Goal: Understand process/instructions: Learn how to perform a task or action

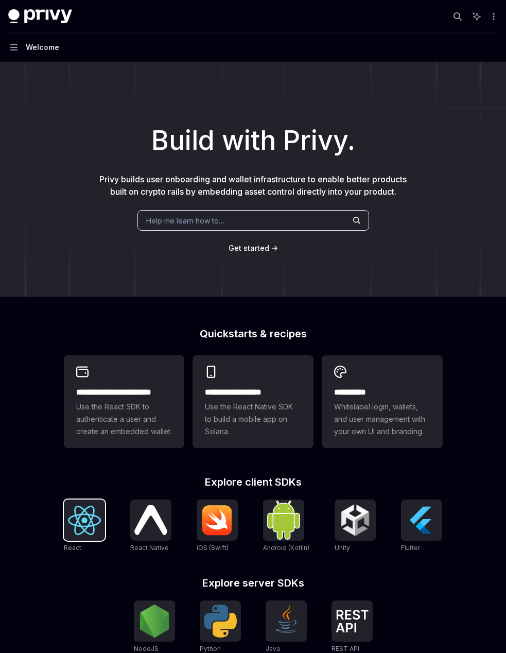
click at [72, 515] on img at bounding box center [84, 520] width 33 height 29
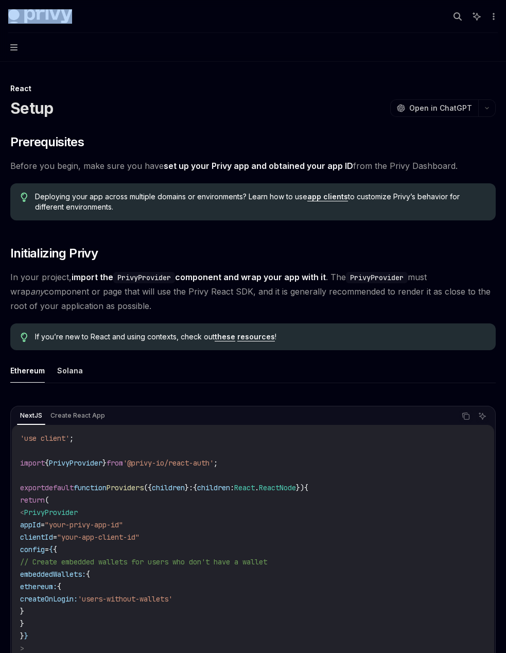
click at [446, 13] on div "Privy Docs home page Search... Ctrl K Ask AI Demo Support Dashboard Dashboard S…" at bounding box center [253, 16] width 490 height 33
click at [454, 11] on button "Search..." at bounding box center [458, 16] width 16 height 16
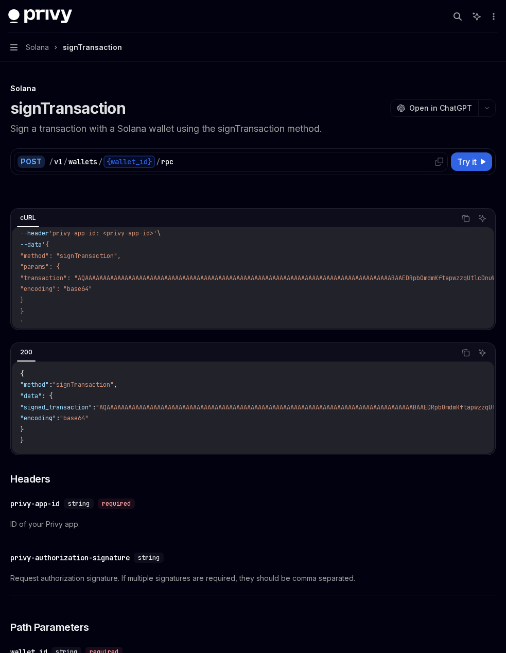
click at [261, 159] on div "/ v1 / wallets / {wallet_id} / rpc" at bounding box center [247, 162] width 396 height 12
click at [180, 157] on div "/ v1 / wallets / {wallet_id} / rpc" at bounding box center [247, 162] width 396 height 12
click at [173, 158] on div "rpc" at bounding box center [167, 162] width 12 height 10
click at [278, 160] on div "/ v1 / wallets / {wallet_id} / rpc" at bounding box center [247, 162] width 396 height 12
drag, startPoint x: 108, startPoint y: 454, endPoint x: 176, endPoint y: 450, distance: 68.6
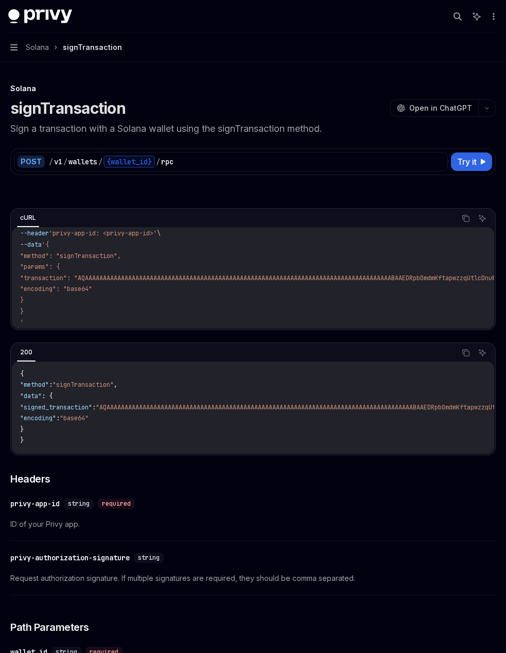
click at [177, 450] on div "200 Copy Ask AI { "method" : "signTransaction" , "data" : { "signed_transaction…" at bounding box center [253, 399] width 486 height 113
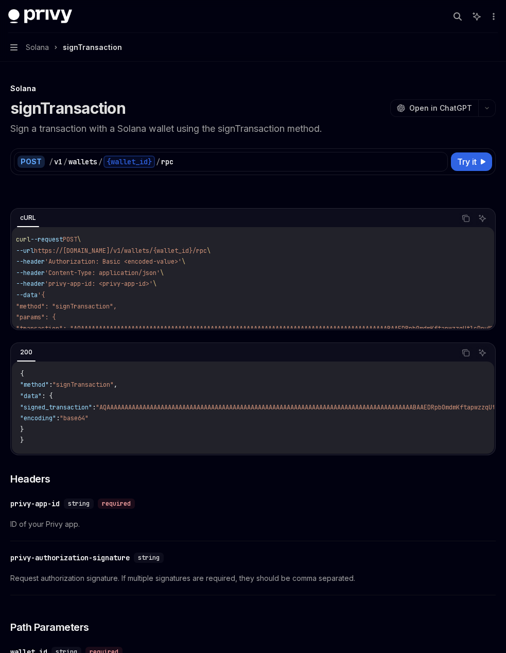
drag, startPoint x: 120, startPoint y: 319, endPoint x: 92, endPoint y: 320, distance: 27.8
click at [92, 320] on div "curl --request POST \ --url https://api.privy.io/v1/wallets/{wallet_id}/rpc \ -…" at bounding box center [253, 277] width 483 height 101
drag, startPoint x: 478, startPoint y: 158, endPoint x: 473, endPoint y: 162, distance: 6.3
click at [473, 162] on button "Try it" at bounding box center [471, 161] width 41 height 19
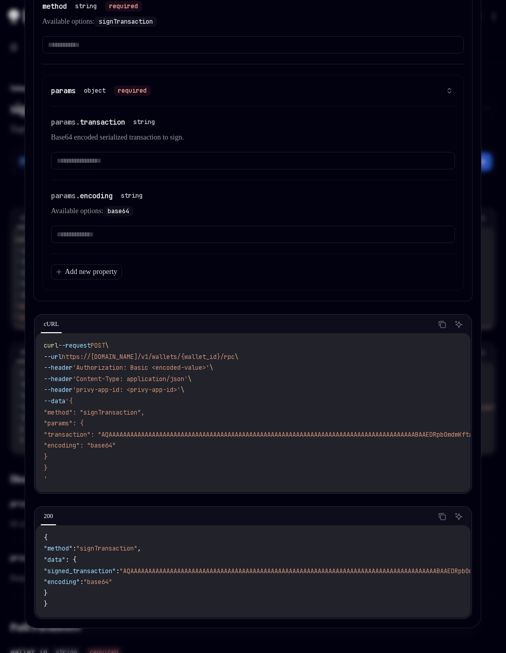
scroll to position [155, 0]
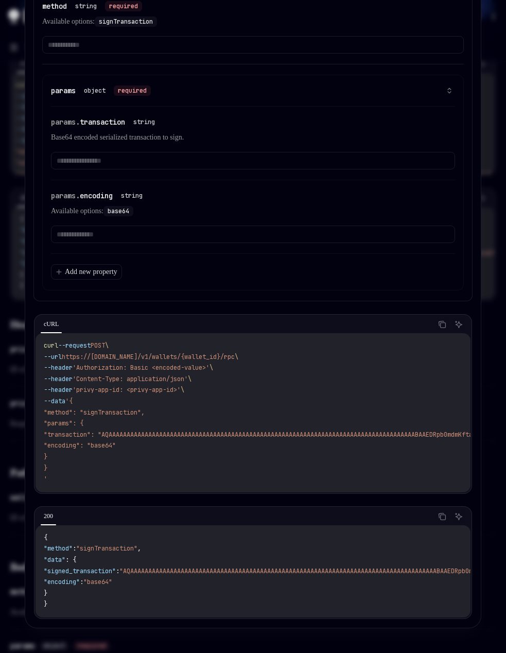
click at [15, 369] on div at bounding box center [253, 326] width 506 height 653
type textarea "*"
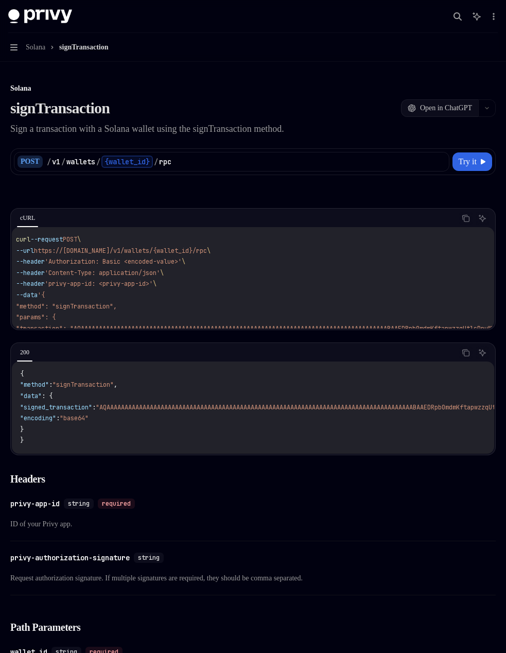
click at [424, 112] on span "Open in ChatGPT" at bounding box center [446, 108] width 52 height 10
